Goal: Information Seeking & Learning: Check status

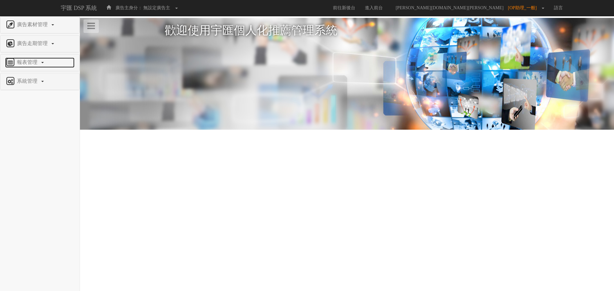
click at [33, 67] on link "報表管理" at bounding box center [39, 63] width 69 height 10
click at [25, 77] on span "全站分析" at bounding box center [16, 77] width 23 height 5
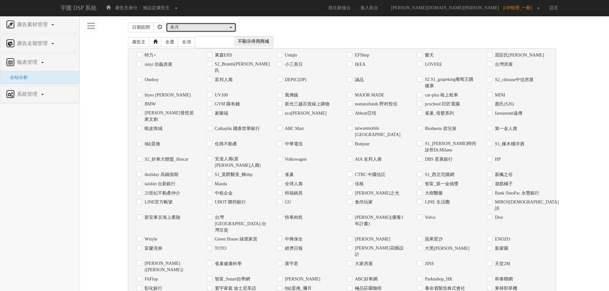
click at [185, 27] on div "本月" at bounding box center [199, 27] width 58 height 6
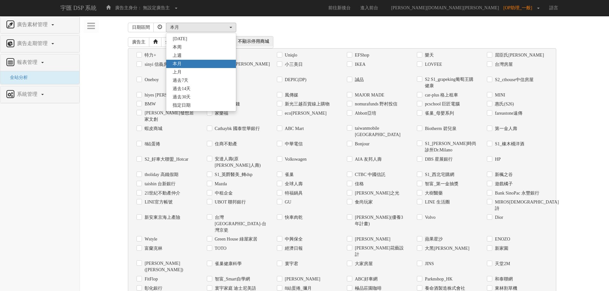
click at [355, 27] on div "昨天 本周 上週 本月 上月 過去7天 過去14天 過去30天 指定日期 本月 昨天 本周 上週 本月 上月 過去7天 過去14天 過去30天 指定日期" at bounding box center [363, 28] width 395 height 10
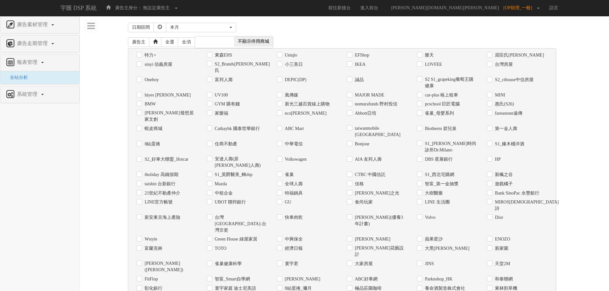
click at [288, 56] on label "Uniqlo" at bounding box center [290, 55] width 14 height 6
click at [281, 56] on input "Uniqlo" at bounding box center [279, 55] width 4 height 4
checkbox input "true"
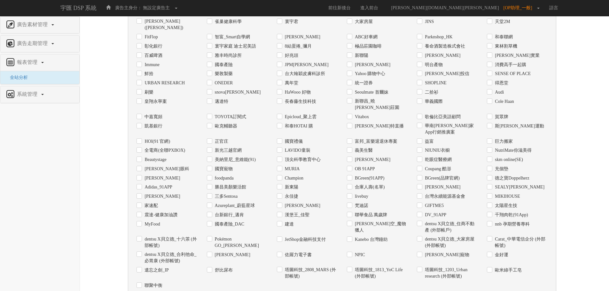
scroll to position [257, 0]
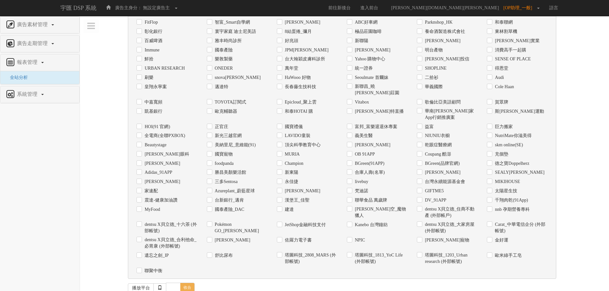
checkbox input "true"
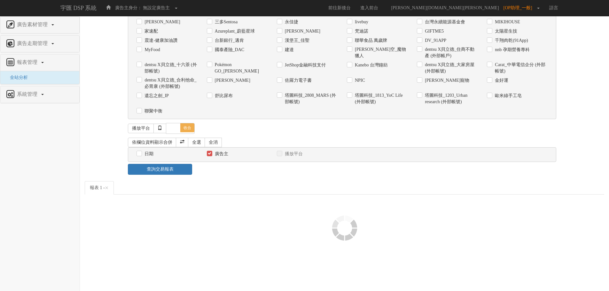
scroll to position [314, 0]
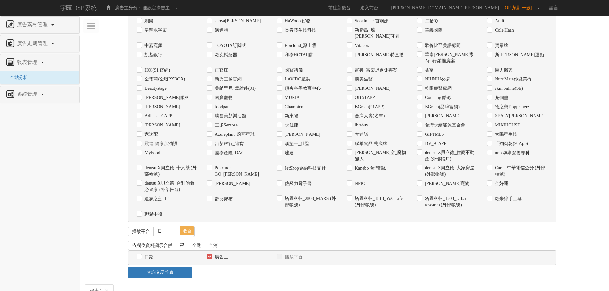
click at [142, 254] on div "日期" at bounding box center [167, 257] width 60 height 7
click at [138, 255] on input "日期" at bounding box center [139, 257] width 4 height 4
checkbox input "true"
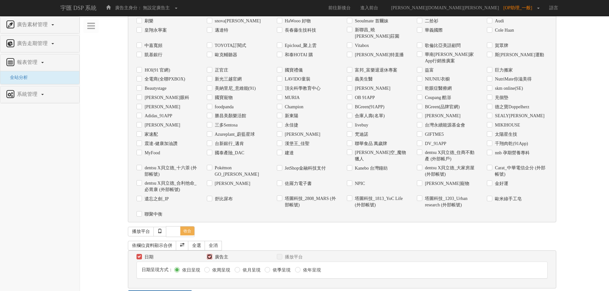
click at [208, 255] on input "廣告主" at bounding box center [209, 257] width 4 height 4
checkbox input "false"
drag, startPoint x: 181, startPoint y: 232, endPoint x: 180, endPoint y: 238, distance: 6.8
click at [181, 235] on div "日期區間 昨天 本周 上週 本月 上月 過去7天 過去14天 過去30天 指定日期 本月 昨天 本周 上週 本月 上月 過去7天 過去14天 過去30天 指定…" at bounding box center [345, 4] width 520 height 594
click at [180, 291] on link "查詢交易報表" at bounding box center [160, 296] width 64 height 11
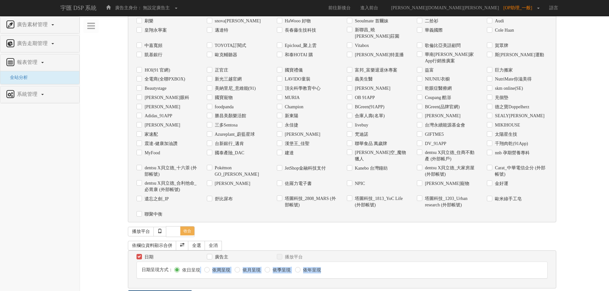
click at [177, 291] on link "查詢交易報表" at bounding box center [160, 296] width 64 height 11
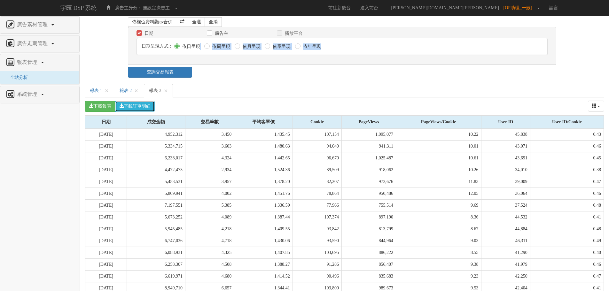
click at [133, 101] on button "下載訂單明細" at bounding box center [135, 106] width 40 height 11
